Goal: Task Accomplishment & Management: Complete application form

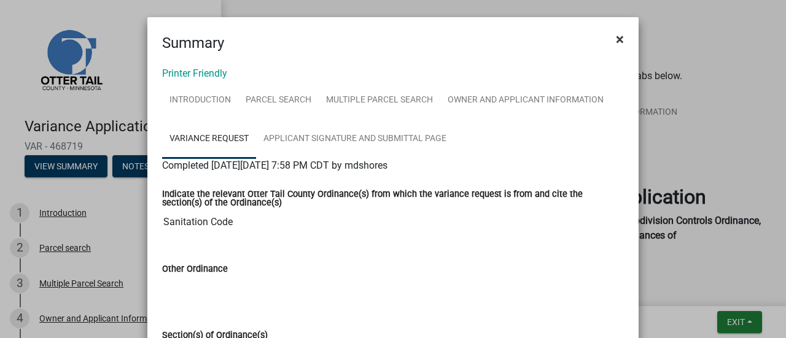
click at [616, 39] on span "×" at bounding box center [620, 39] width 8 height 17
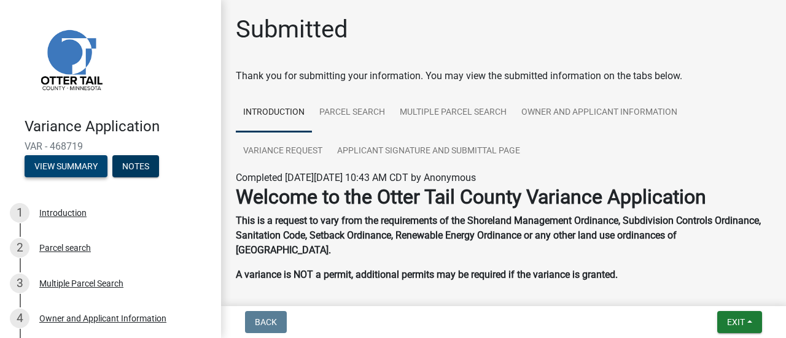
click at [77, 168] on button "View Summary" at bounding box center [66, 166] width 83 height 22
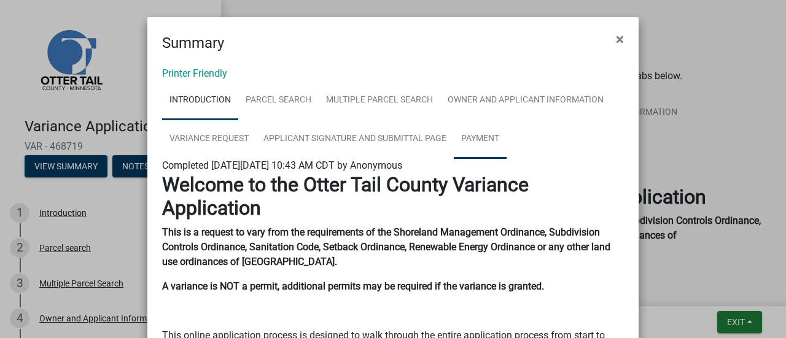
click at [467, 141] on link "Payment" at bounding box center [480, 139] width 53 height 39
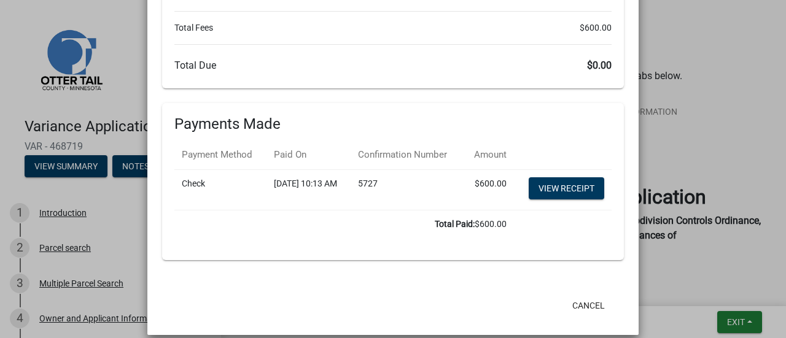
scroll to position [265, 0]
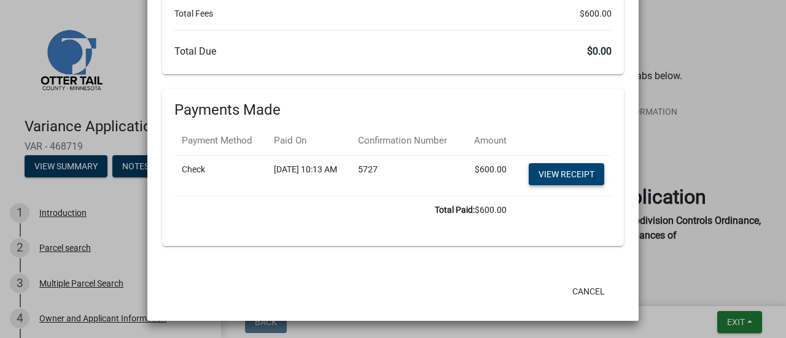
click at [560, 173] on link "View receipt" at bounding box center [567, 174] width 76 height 22
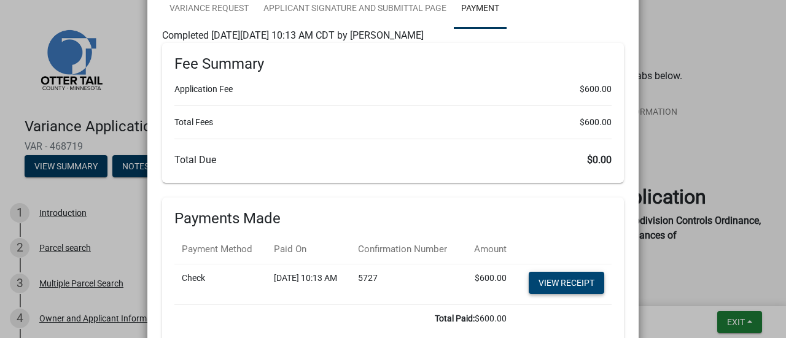
scroll to position [0, 0]
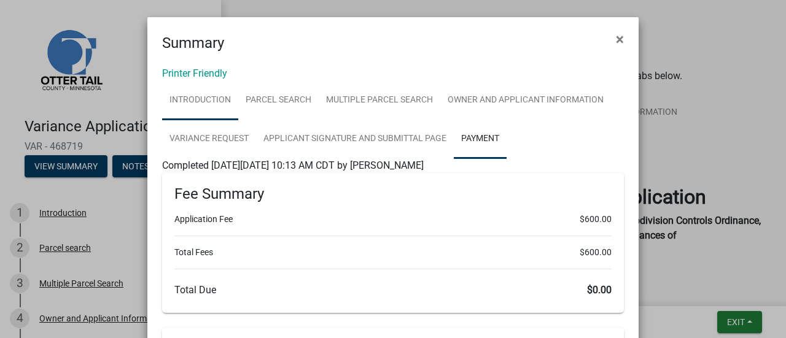
click at [193, 91] on link "Introduction" at bounding box center [200, 100] width 76 height 39
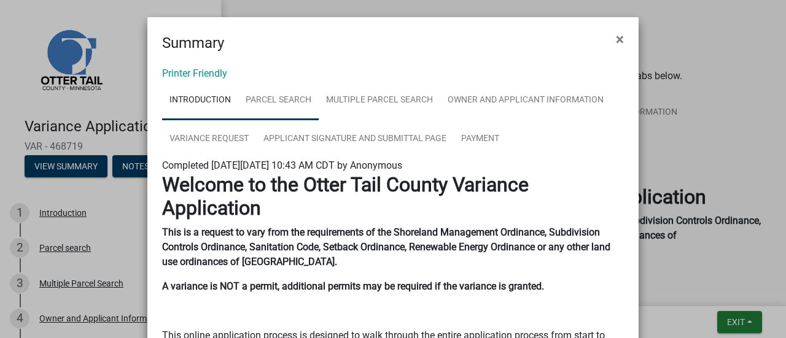
click at [262, 98] on link "Parcel search" at bounding box center [278, 100] width 80 height 39
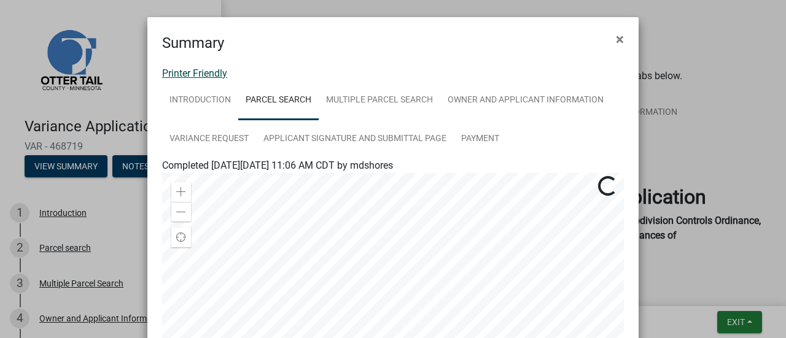
click at [205, 77] on link "Printer Friendly" at bounding box center [194, 74] width 65 height 12
click at [618, 36] on span "×" at bounding box center [620, 39] width 8 height 17
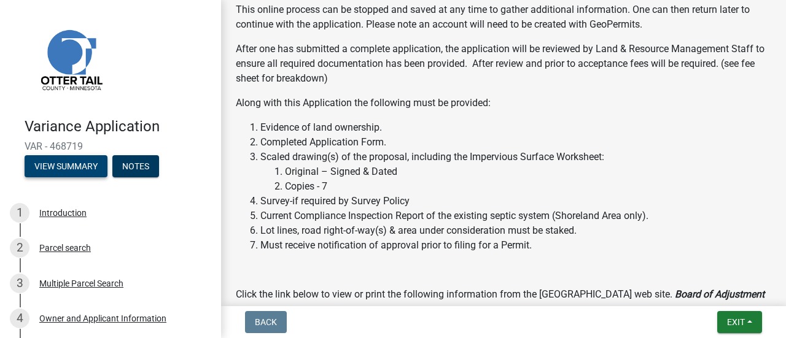
scroll to position [496, 0]
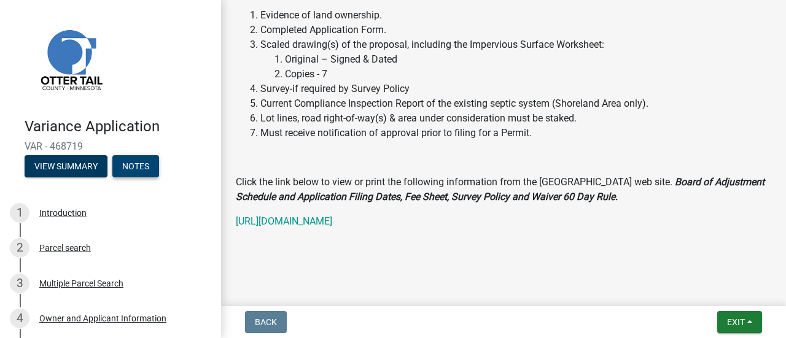
click at [136, 164] on button "Notes" at bounding box center [135, 166] width 47 height 22
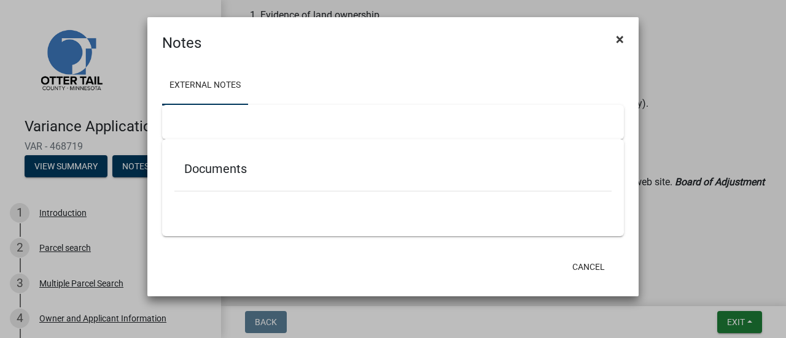
click at [622, 37] on span "×" at bounding box center [620, 39] width 8 height 17
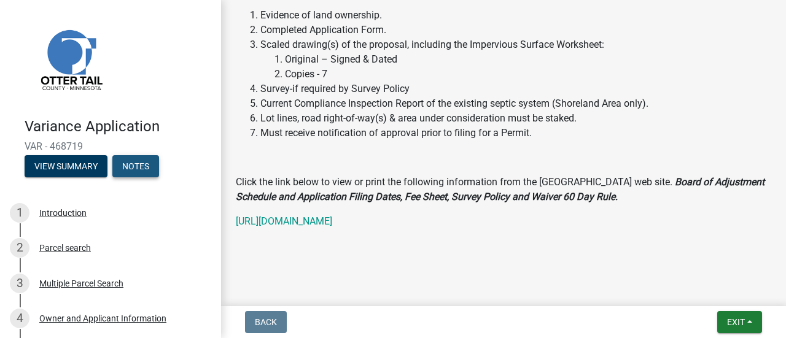
click at [133, 172] on button "Notes" at bounding box center [135, 166] width 47 height 22
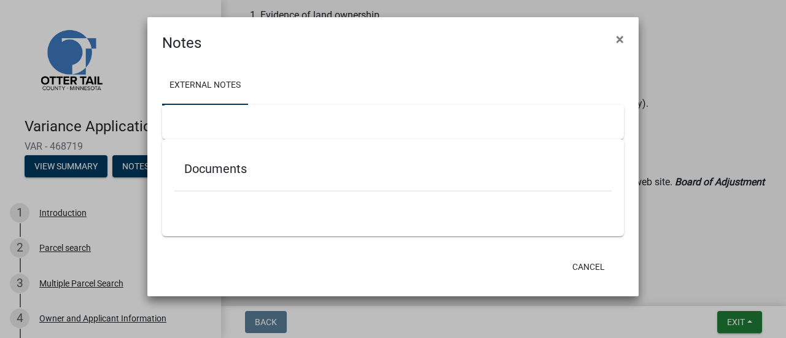
click at [206, 174] on h5 "Documents" at bounding box center [393, 169] width 418 height 15
click at [620, 36] on span "×" at bounding box center [620, 39] width 8 height 17
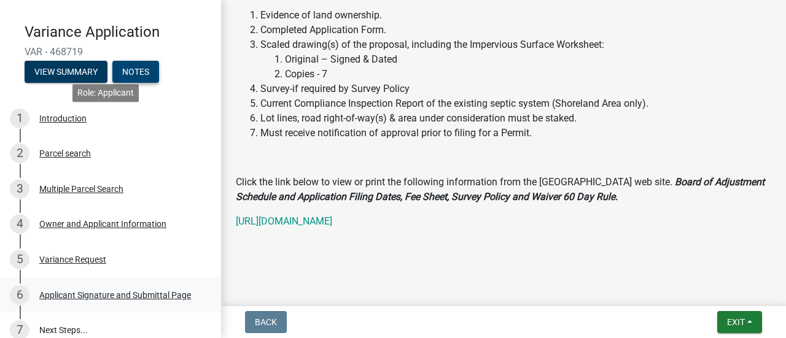
scroll to position [123, 0]
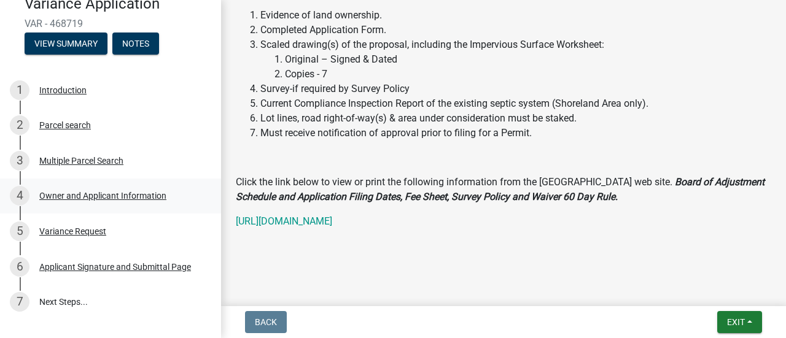
click at [103, 194] on div "Owner and Applicant Information" at bounding box center [102, 196] width 127 height 9
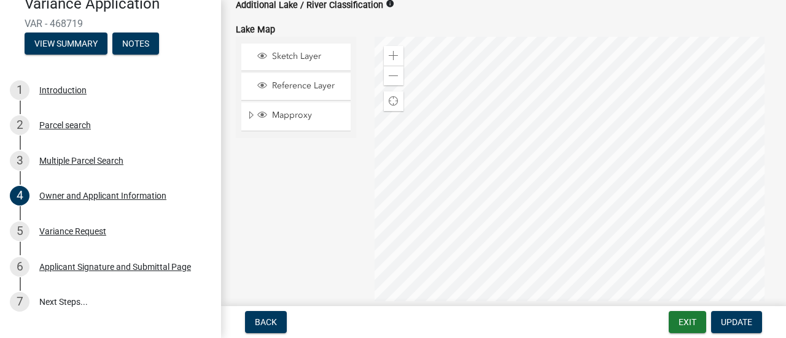
scroll to position [1085, 0]
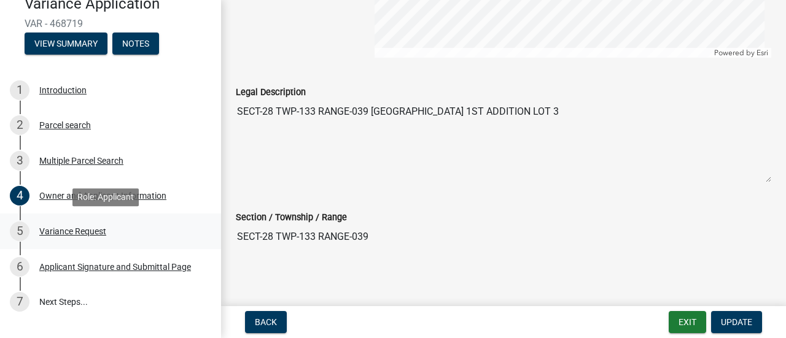
click at [87, 233] on div "Variance Request" at bounding box center [72, 231] width 67 height 9
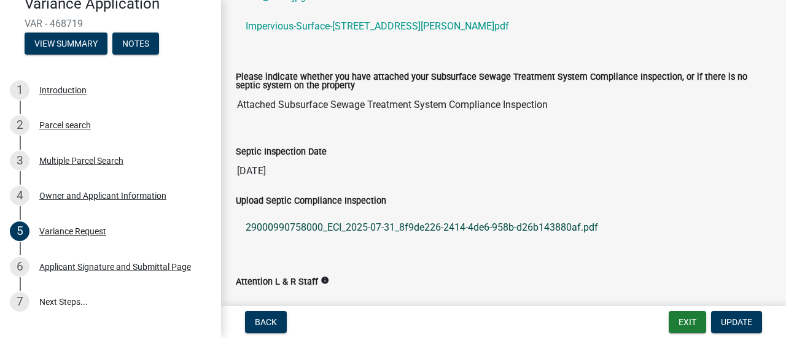
scroll to position [746, 0]
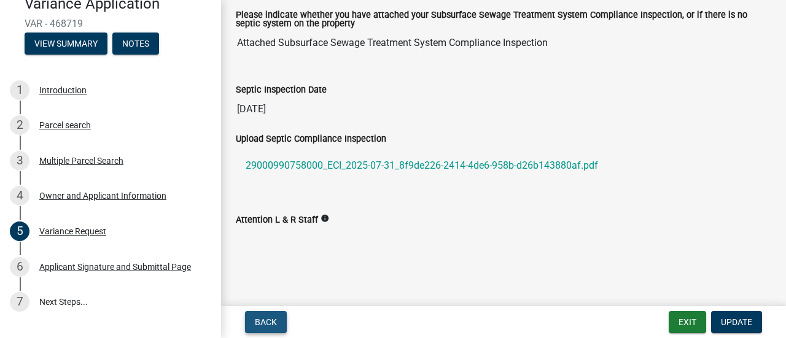
click at [270, 322] on span "Back" at bounding box center [266, 323] width 22 height 10
